Goal: Task Accomplishment & Management: Manage account settings

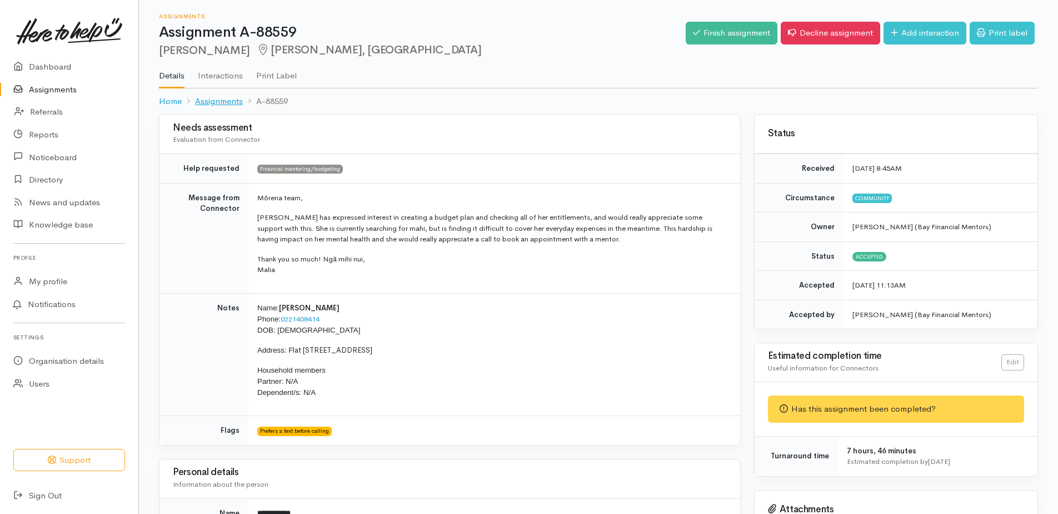
click at [204, 97] on link "Assignments" at bounding box center [219, 101] width 48 height 13
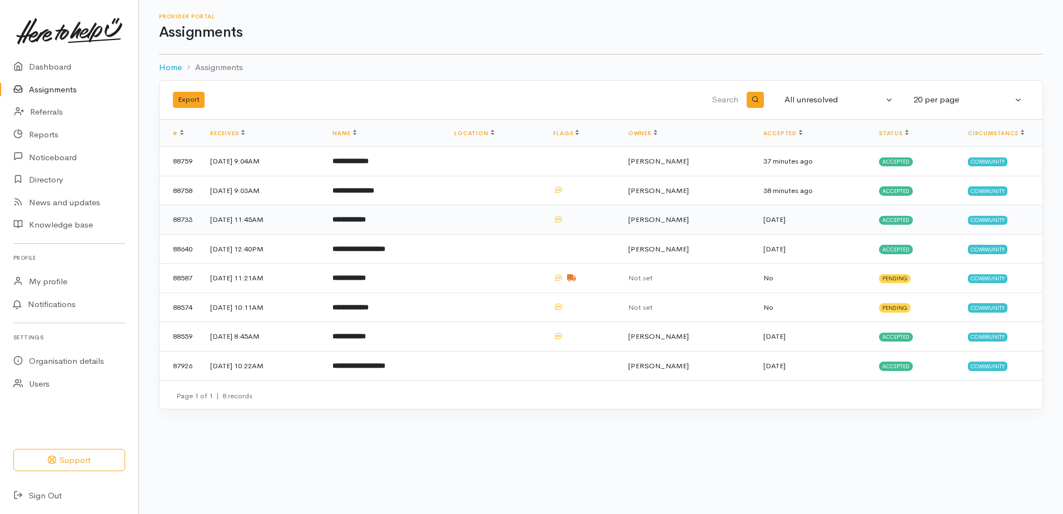
click at [366, 220] on b "**********" at bounding box center [348, 219] width 33 height 7
